Goal: Transaction & Acquisition: Purchase product/service

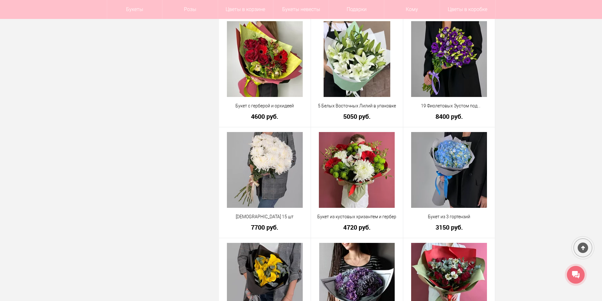
scroll to position [885, 0]
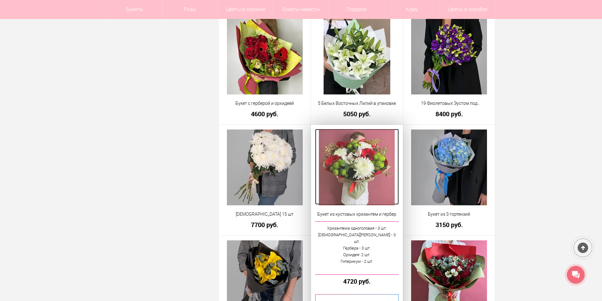
click at [369, 168] on img at bounding box center [357, 168] width 76 height 76
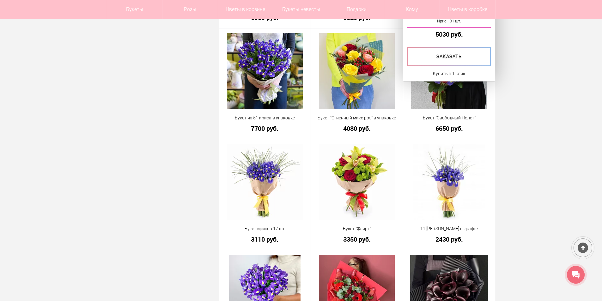
scroll to position [1473, 0]
